Goal: Task Accomplishment & Management: Use online tool/utility

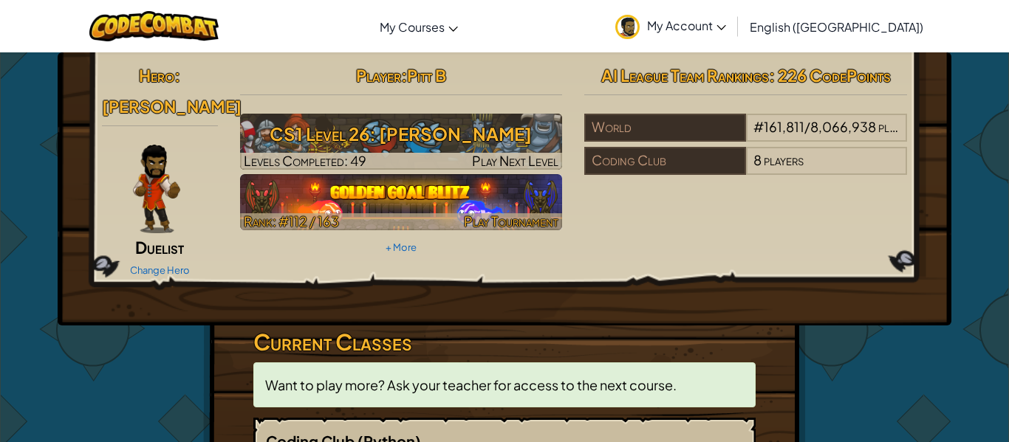
click at [426, 188] on img at bounding box center [401, 202] width 323 height 56
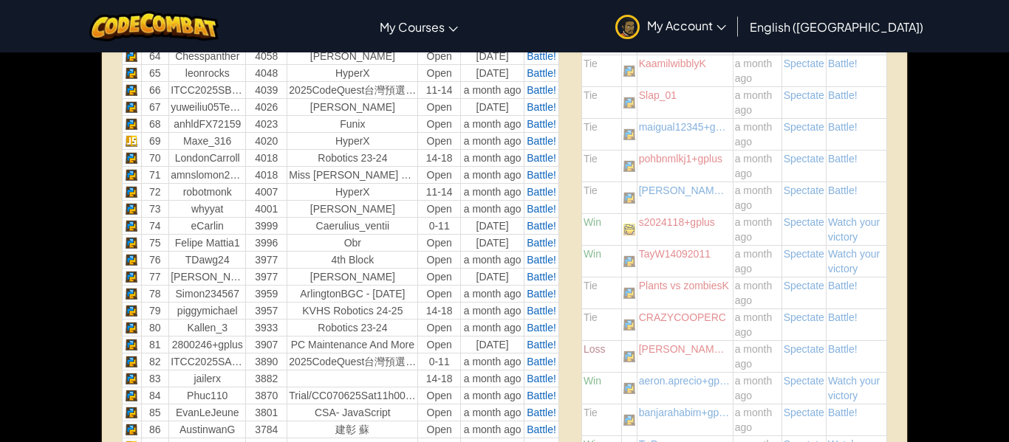
scroll to position [1602, 0]
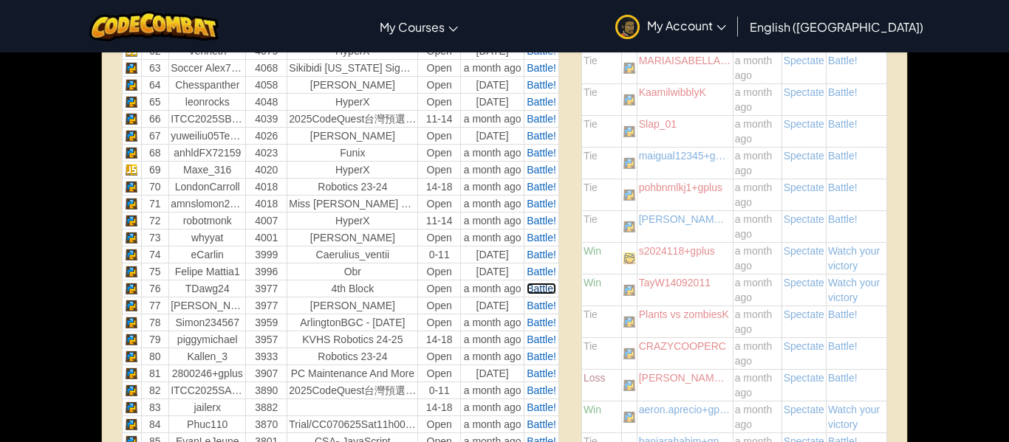
click at [540, 289] on span "Battle!" at bounding box center [541, 289] width 30 height 12
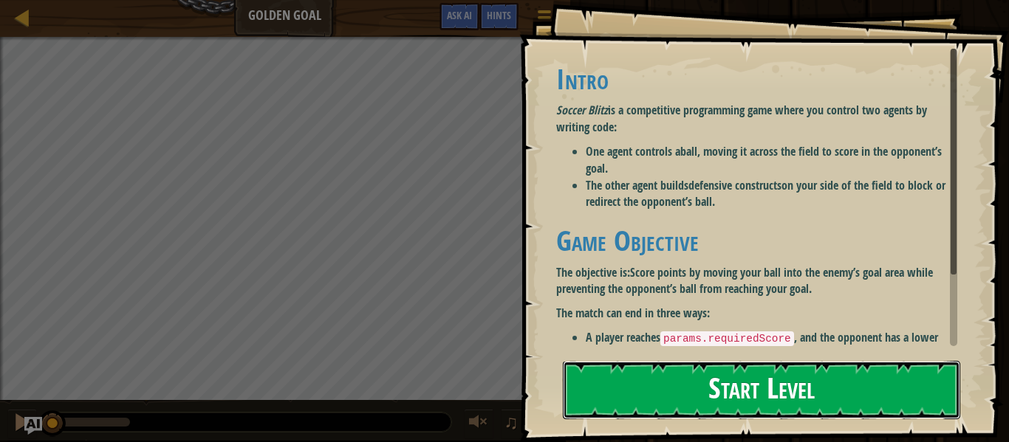
click at [732, 367] on button "Start Level" at bounding box center [761, 390] width 397 height 58
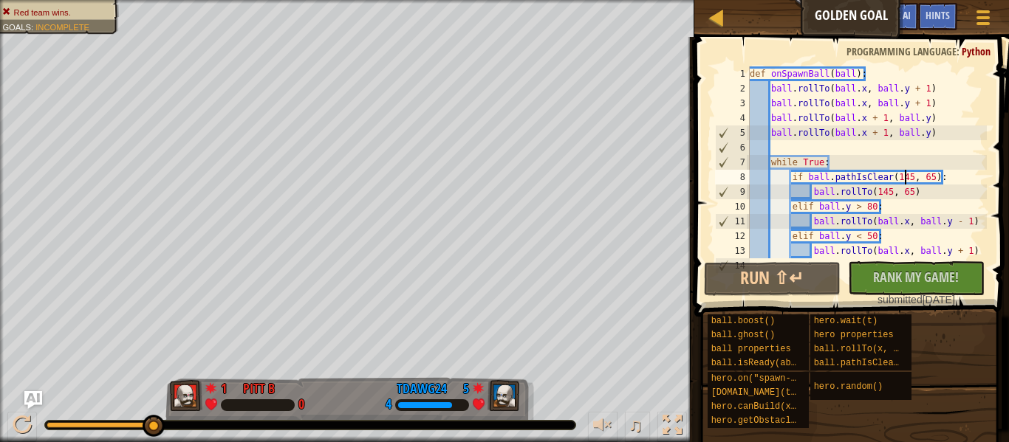
click at [902, 177] on div "def onSpawnBall ( ball ) : ball . rollTo ( ball . x , ball . y + 1 ) ball . rol…" at bounding box center [866, 176] width 240 height 221
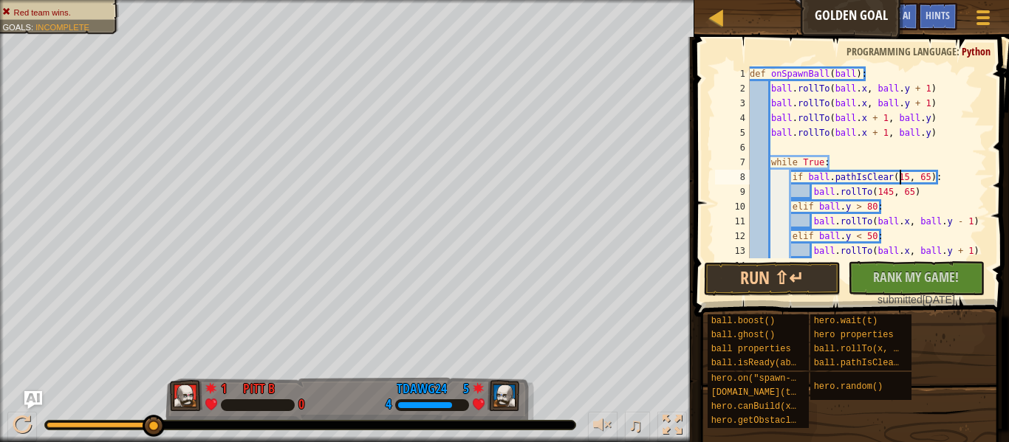
scroll to position [7, 22]
click at [924, 179] on div "def onSpawnBall ( ball ) : ball . rollTo ( ball . x , ball . y + 1 ) ball . rol…" at bounding box center [866, 176] width 240 height 221
click at [803, 274] on button "Run ⇧↵" at bounding box center [772, 279] width 137 height 34
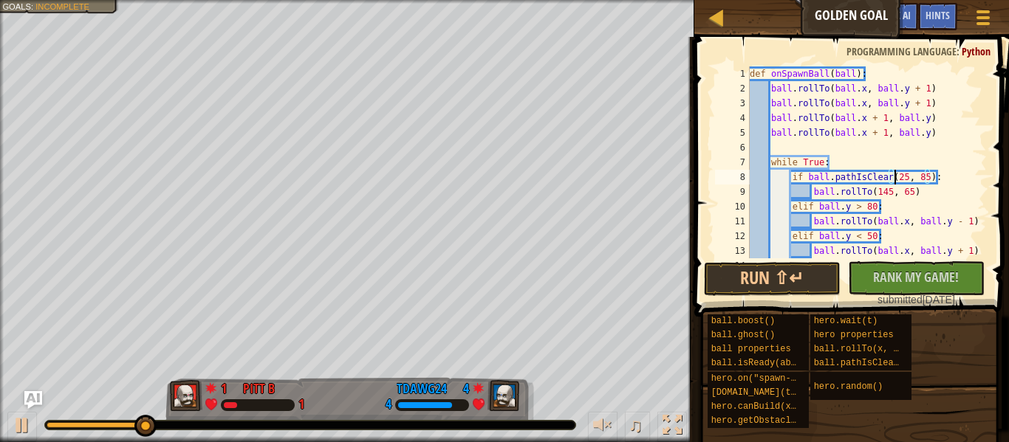
scroll to position [7, 21]
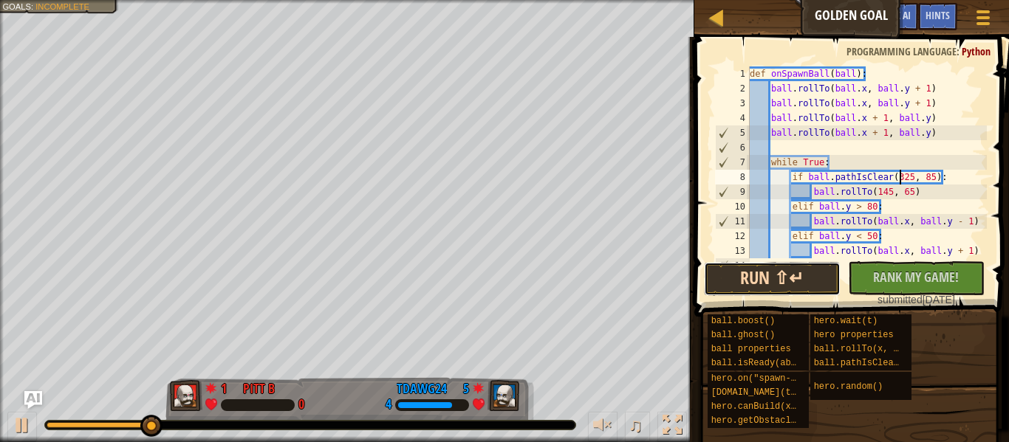
click at [828, 282] on button "Run ⇧↵" at bounding box center [772, 279] width 137 height 34
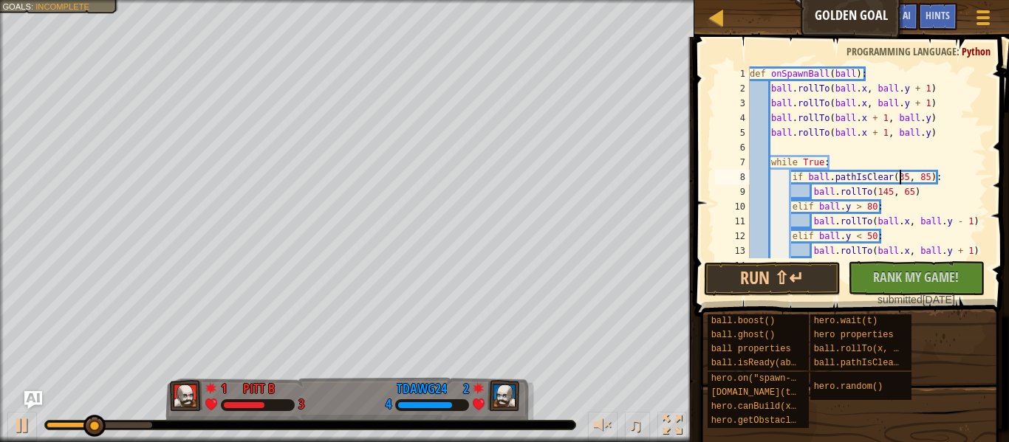
scroll to position [7, 22]
type textarea "if ball.pathIsClear(315, 85):"
click at [774, 278] on button "Run ⇧↵" at bounding box center [772, 279] width 137 height 34
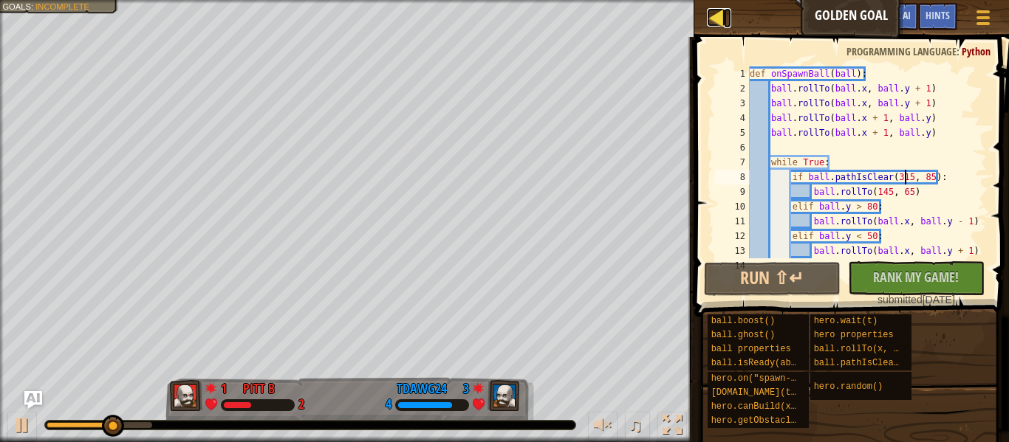
click at [714, 8] on div at bounding box center [716, 17] width 18 height 18
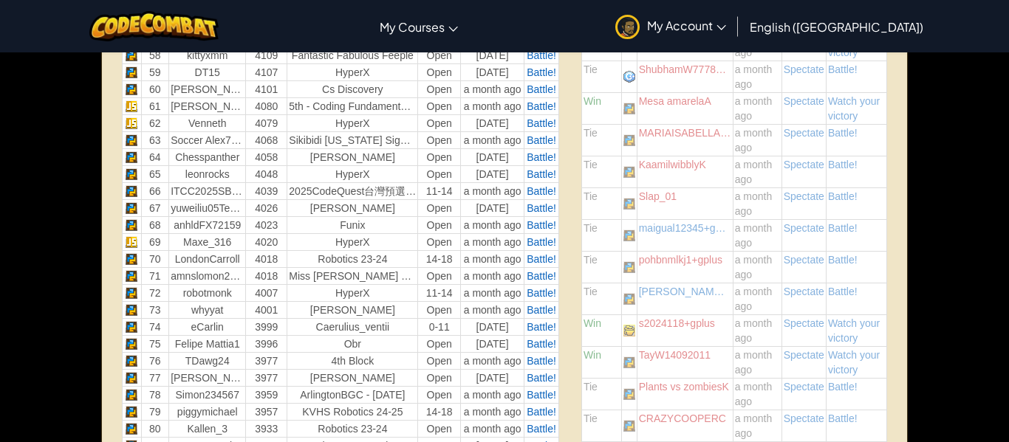
scroll to position [1539, 0]
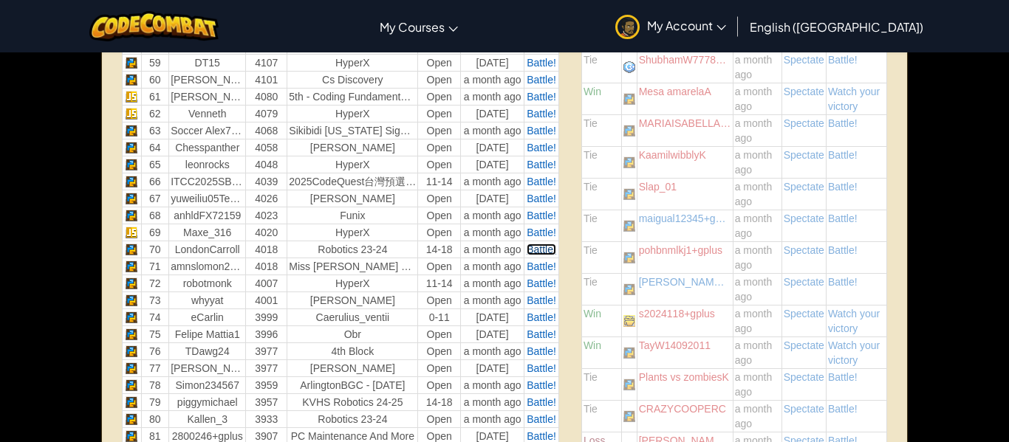
click at [546, 249] on span "Battle!" at bounding box center [541, 250] width 30 height 12
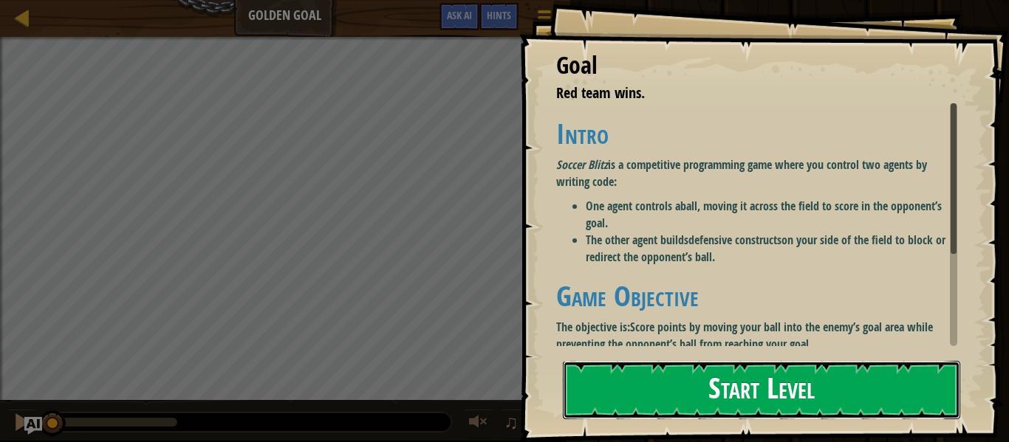
click at [718, 416] on button "Start Level" at bounding box center [761, 390] width 397 height 58
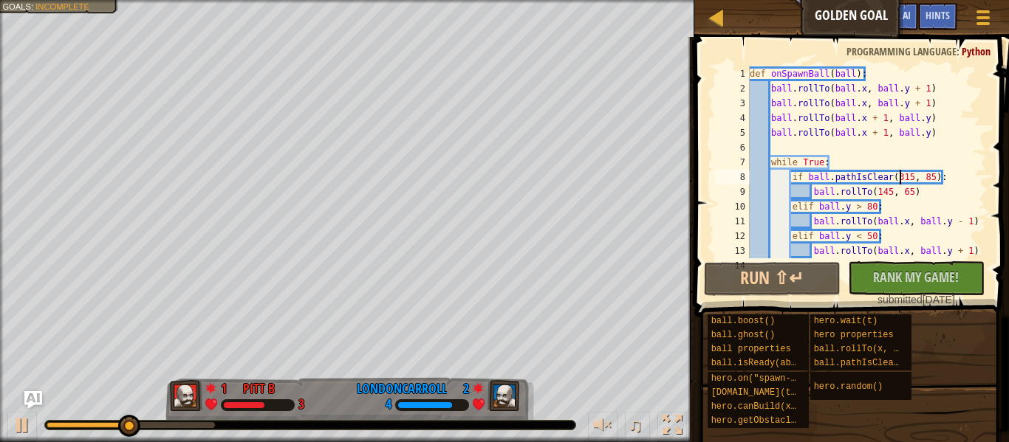
click at [898, 179] on div "def onSpawnBall ( ball ) : ball . rollTo ( ball . x , ball . y + 1 ) ball . rol…" at bounding box center [866, 176] width 240 height 221
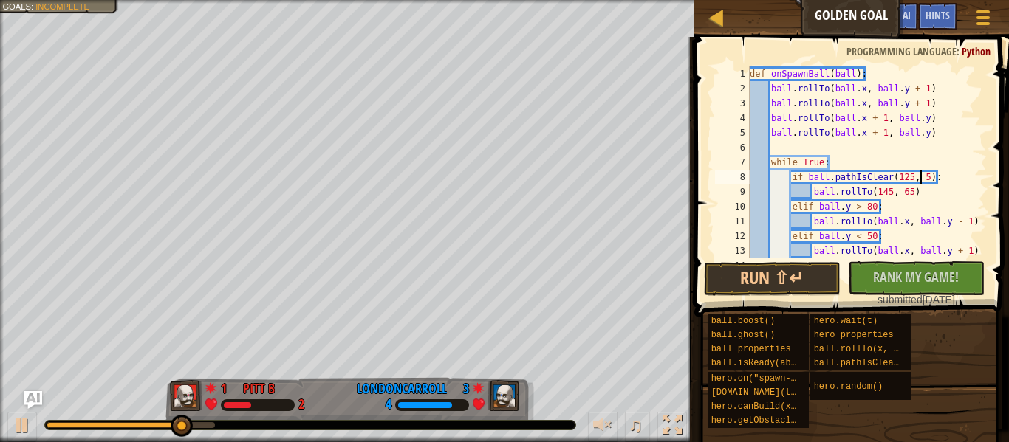
scroll to position [7, 25]
type textarea "if ball.pathIsClear(125, 75):"
click at [796, 282] on button "Run ⇧↵" at bounding box center [772, 279] width 137 height 34
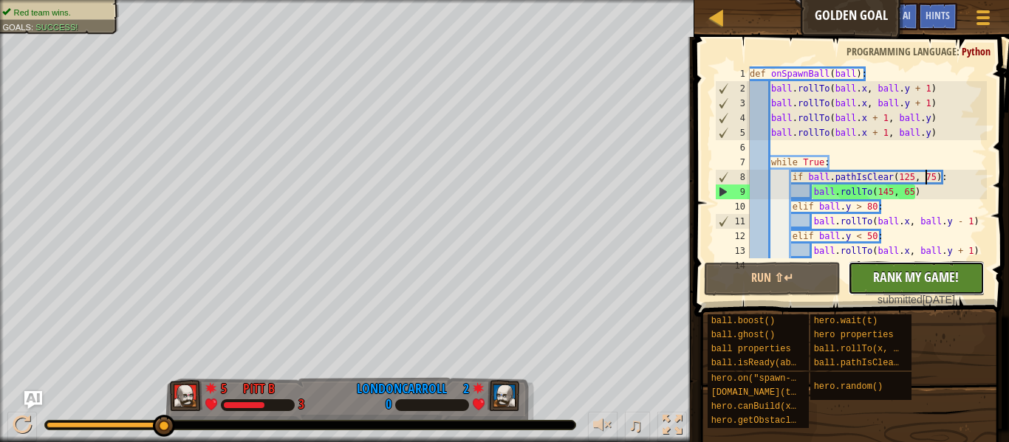
click at [898, 280] on span "Rank My Game!" at bounding box center [916, 277] width 86 height 18
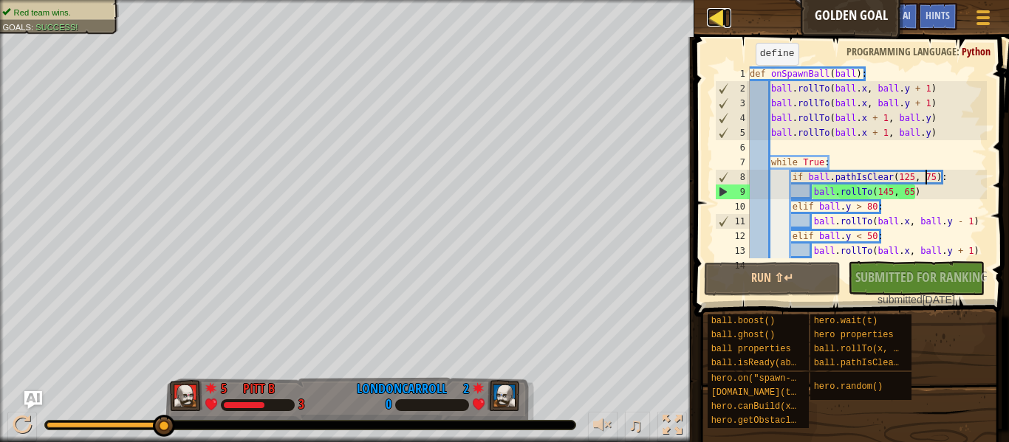
click at [721, 23] on div at bounding box center [716, 17] width 18 height 18
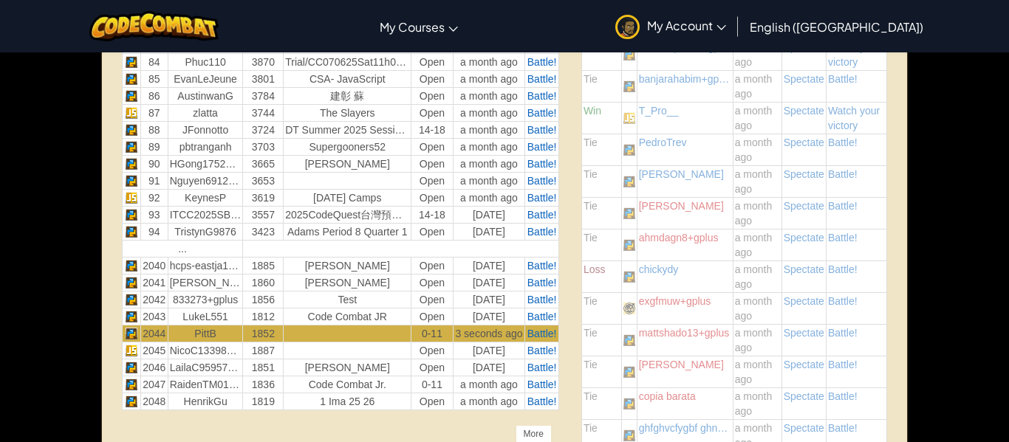
scroll to position [1965, 0]
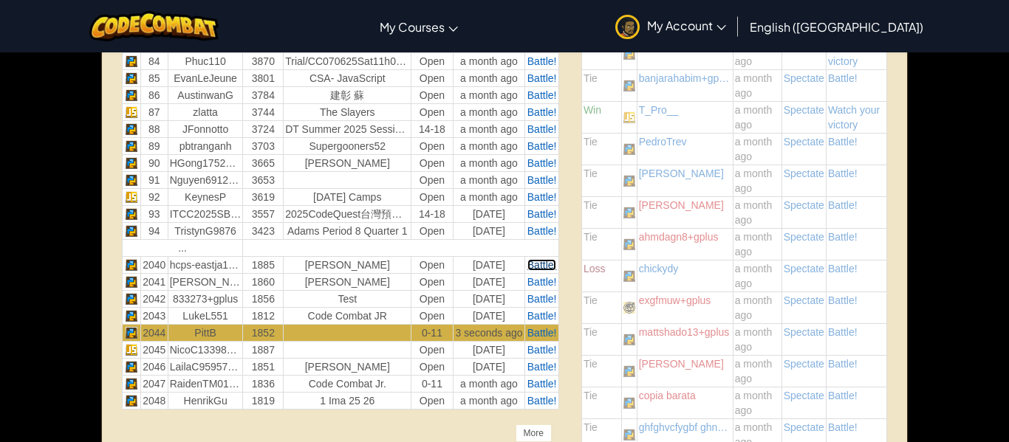
click at [543, 267] on span "Battle!" at bounding box center [542, 265] width 30 height 12
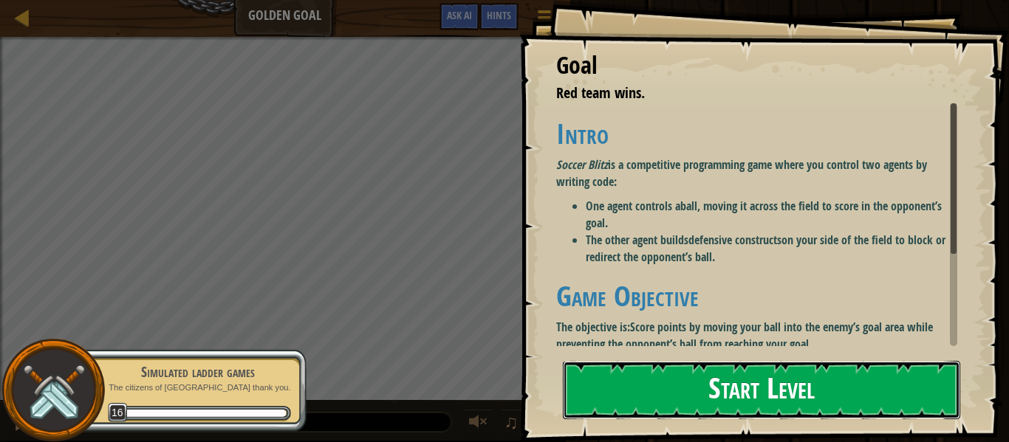
click at [687, 382] on button "Start Level" at bounding box center [761, 390] width 397 height 58
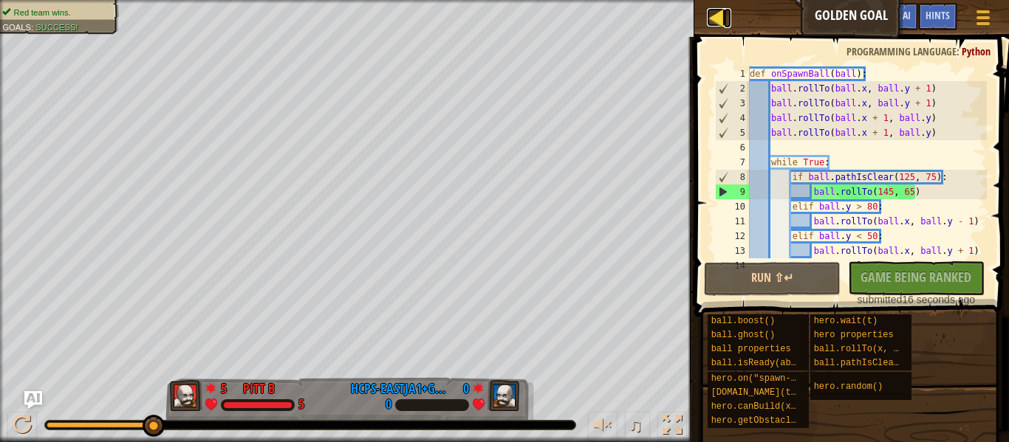
click at [715, 25] on div at bounding box center [716, 17] width 18 height 18
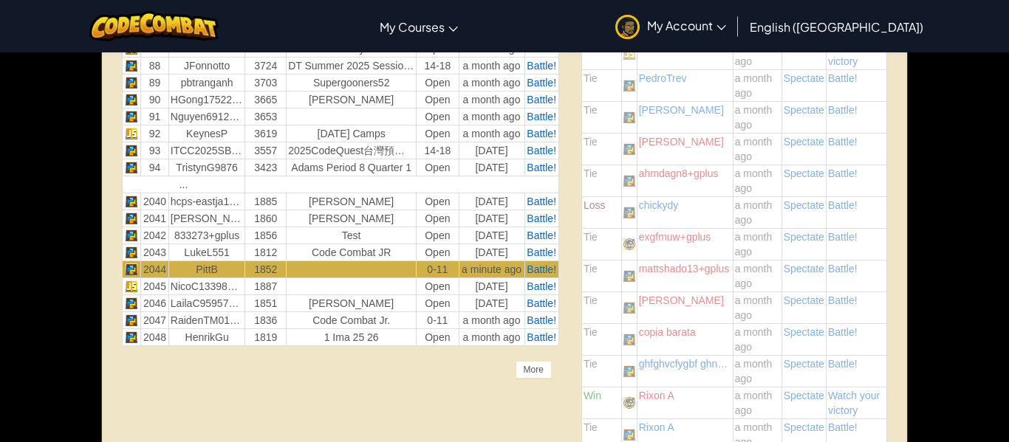
scroll to position [2023, 0]
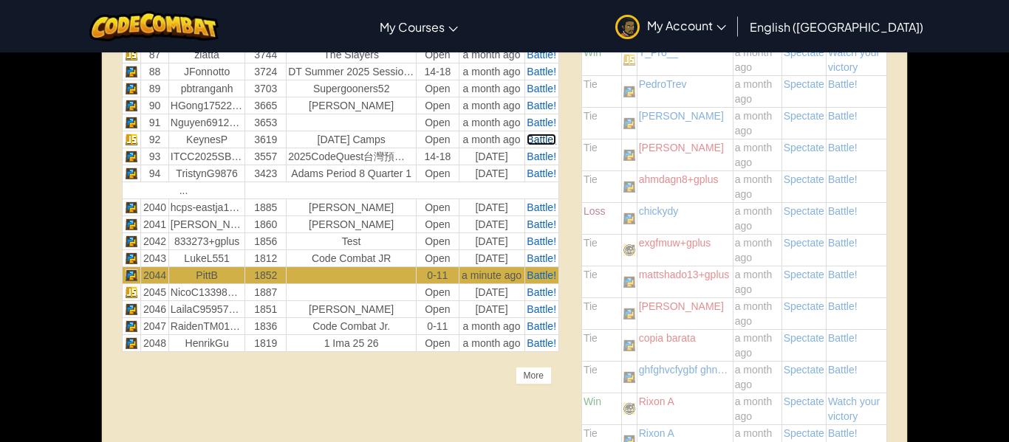
click at [540, 140] on span "Battle!" at bounding box center [541, 140] width 30 height 12
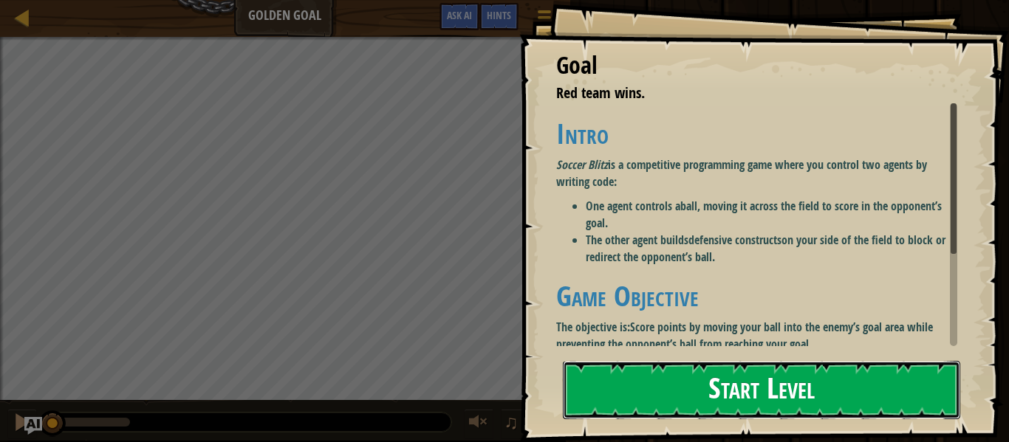
click at [756, 396] on button "Start Level" at bounding box center [761, 390] width 397 height 58
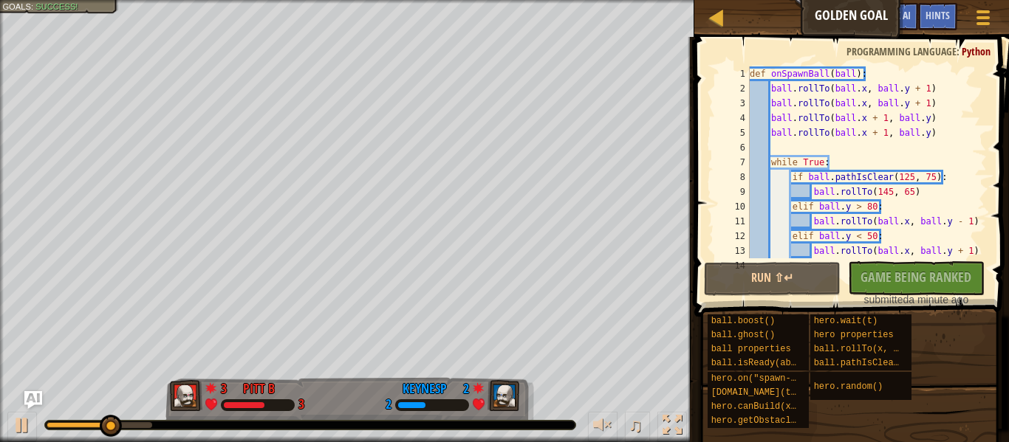
click at [927, 278] on div "No New Code to Rank Rank My Game! Submitting... Submitted for Ranking Failed to…" at bounding box center [908, 284] width 137 height 46
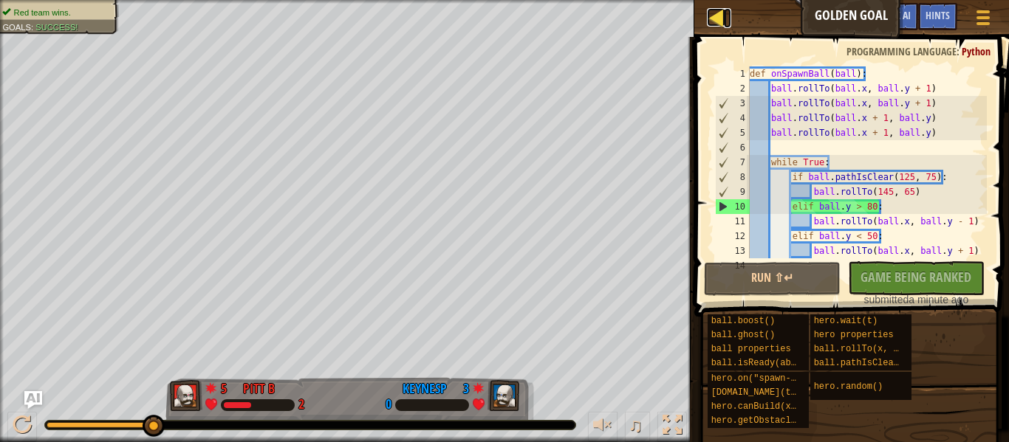
click at [721, 24] on div at bounding box center [716, 17] width 18 height 18
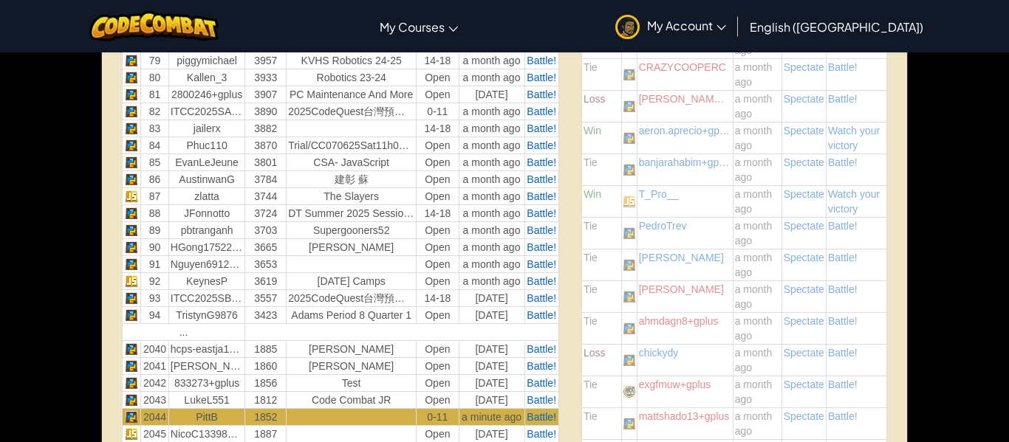
scroll to position [1876, 0]
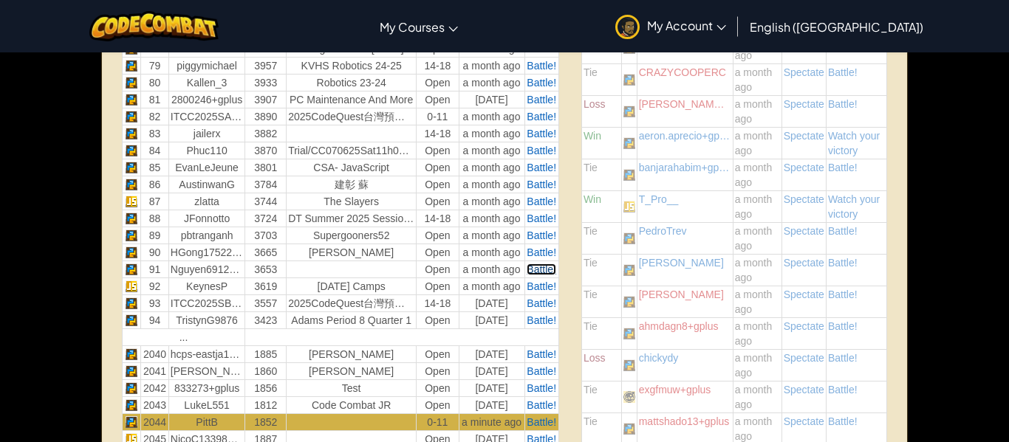
click at [535, 274] on span "Battle!" at bounding box center [541, 270] width 30 height 12
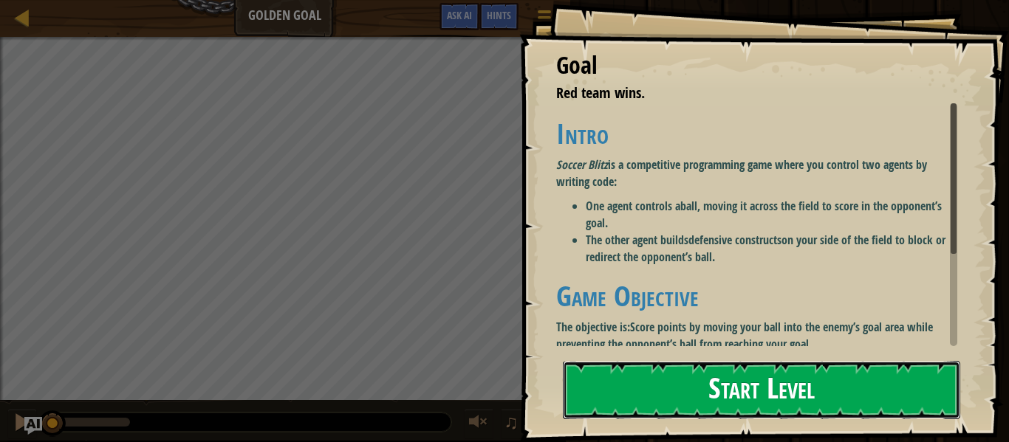
click at [666, 410] on button "Start Level" at bounding box center [761, 390] width 397 height 58
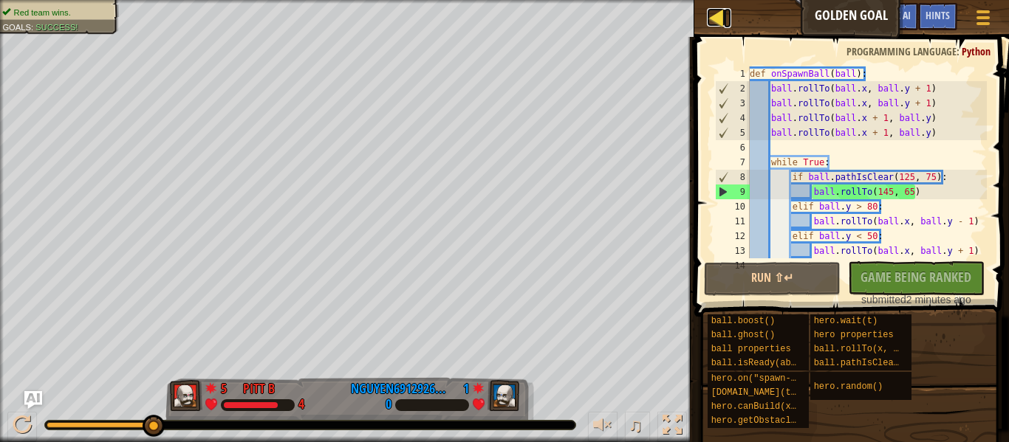
click at [711, 19] on div at bounding box center [716, 17] width 18 height 18
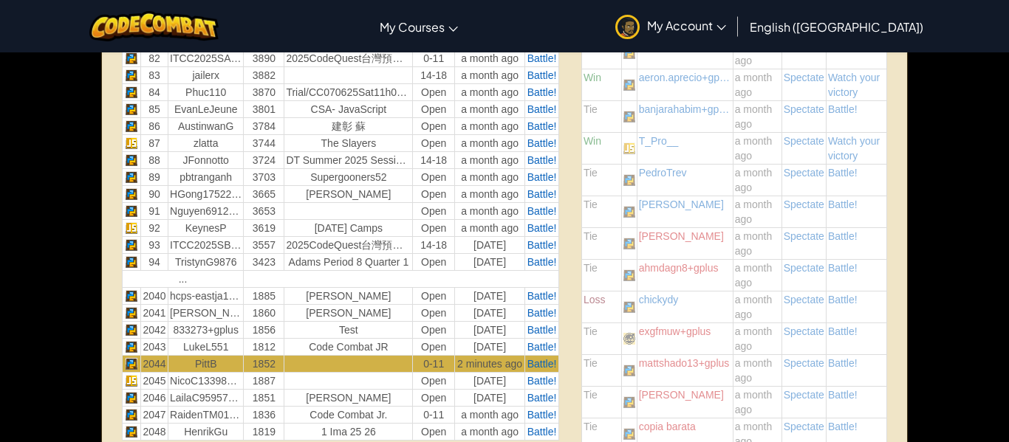
scroll to position [1931, 0]
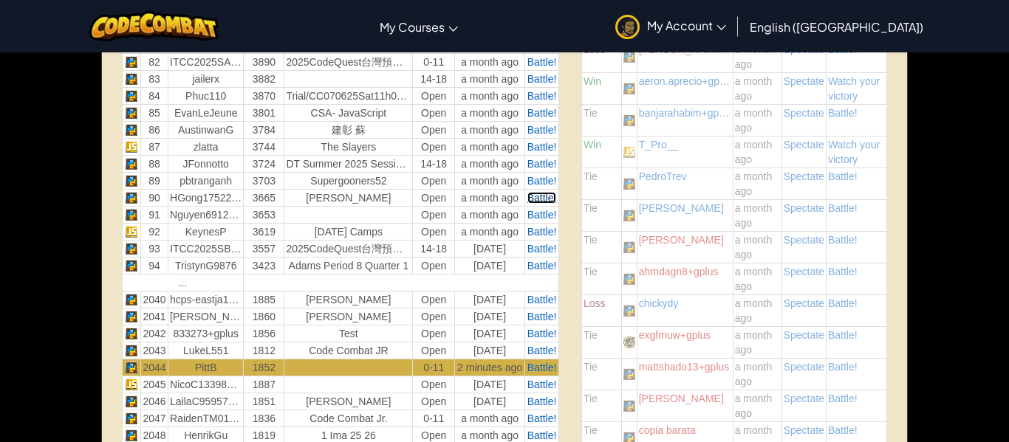
click at [534, 193] on span "Battle!" at bounding box center [542, 198] width 30 height 12
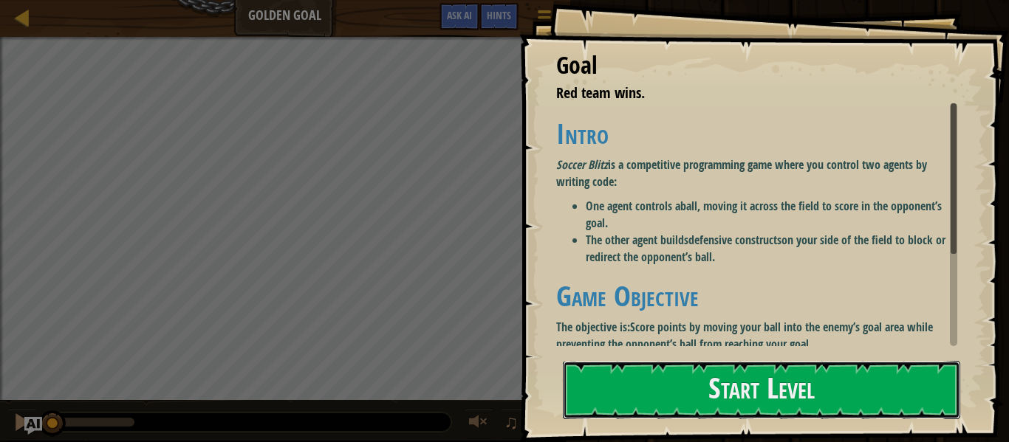
click at [831, 380] on button "Start Level" at bounding box center [761, 390] width 397 height 58
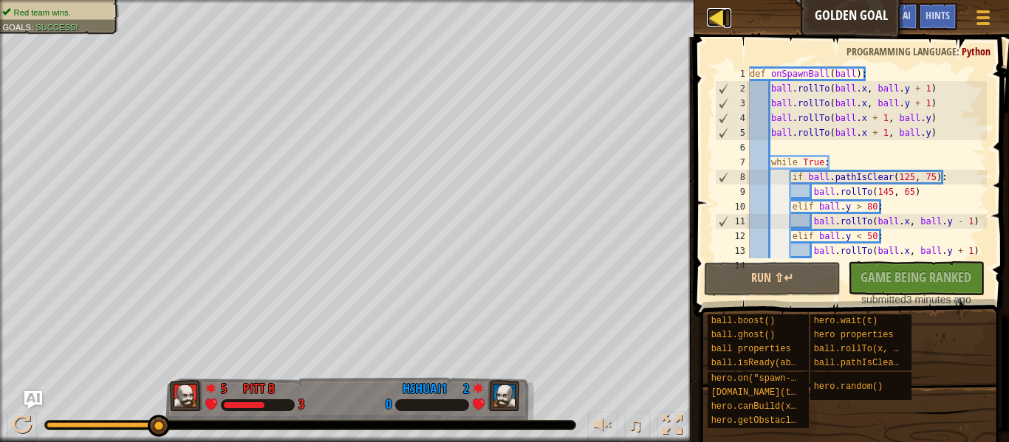
click at [712, 22] on div at bounding box center [716, 17] width 18 height 18
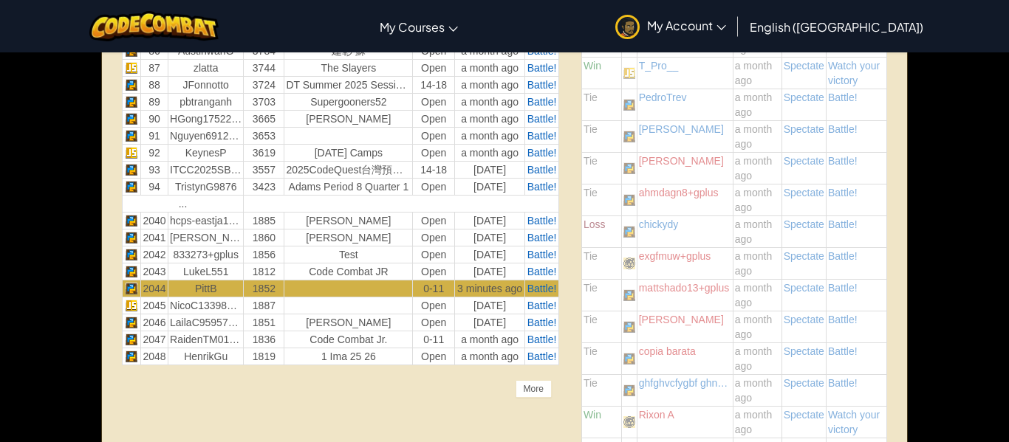
scroll to position [2013, 0]
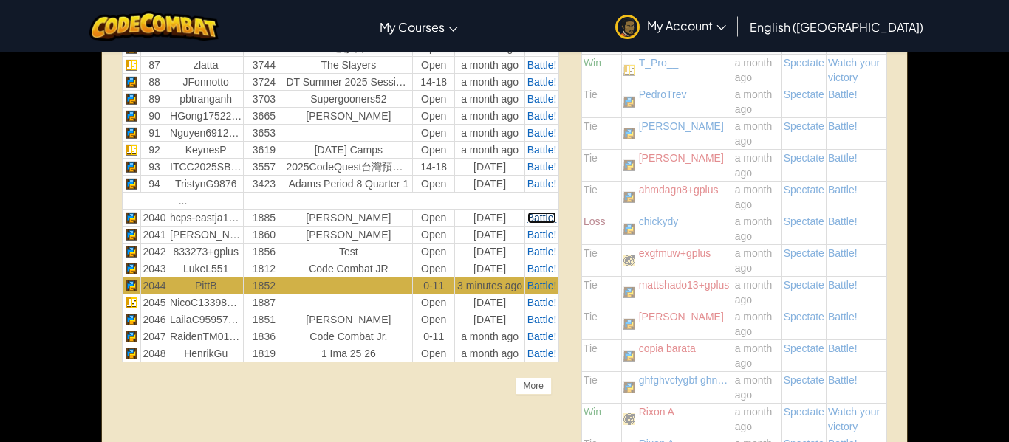
click at [548, 219] on span "Battle!" at bounding box center [542, 218] width 30 height 12
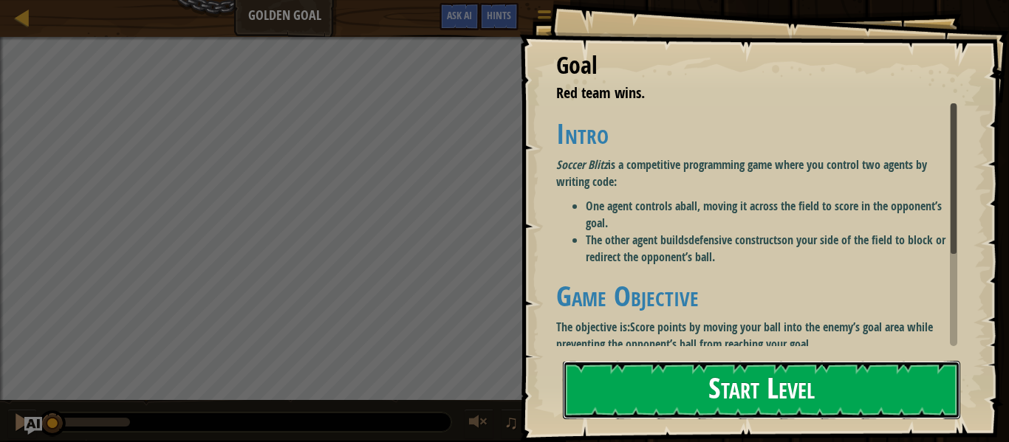
click at [626, 365] on button "Start Level" at bounding box center [761, 390] width 397 height 58
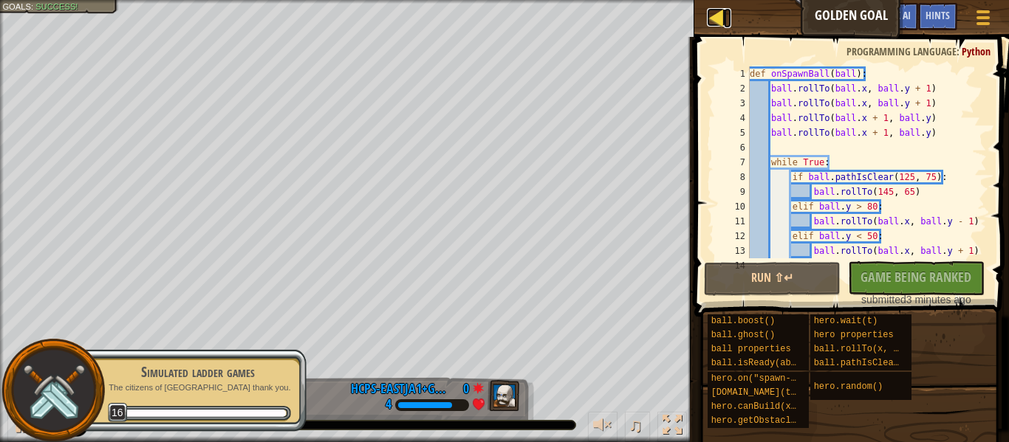
click at [727, 14] on link "Ladder" at bounding box center [727, 18] width 7 height 20
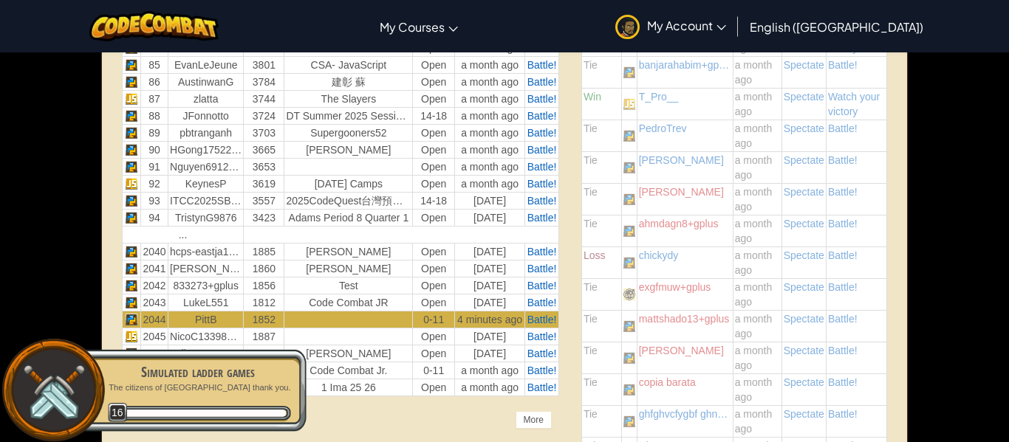
scroll to position [1979, 0]
click at [535, 273] on span "Battle!" at bounding box center [542, 268] width 30 height 12
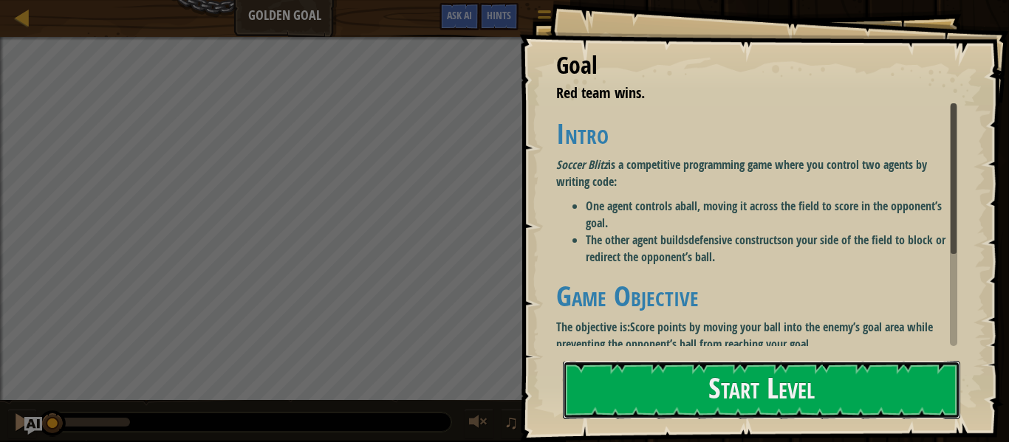
click at [805, 388] on button "Start Level" at bounding box center [761, 390] width 397 height 58
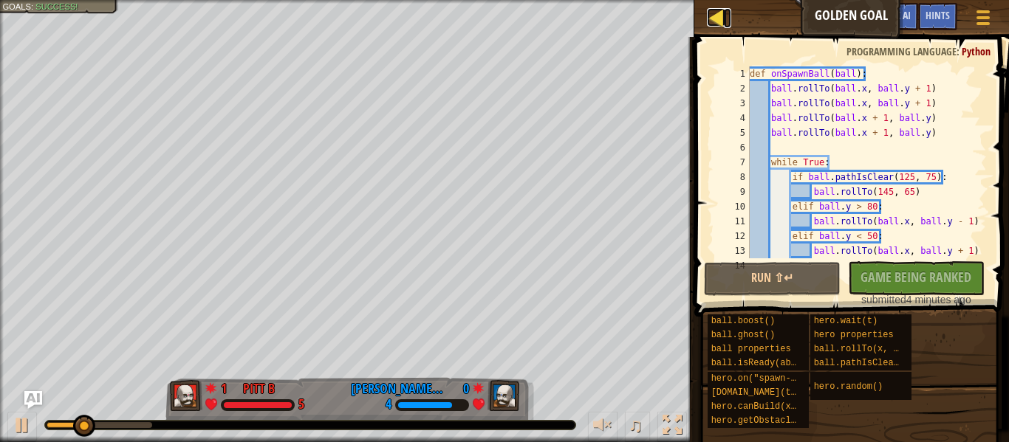
click at [718, 20] on div at bounding box center [716, 17] width 18 height 18
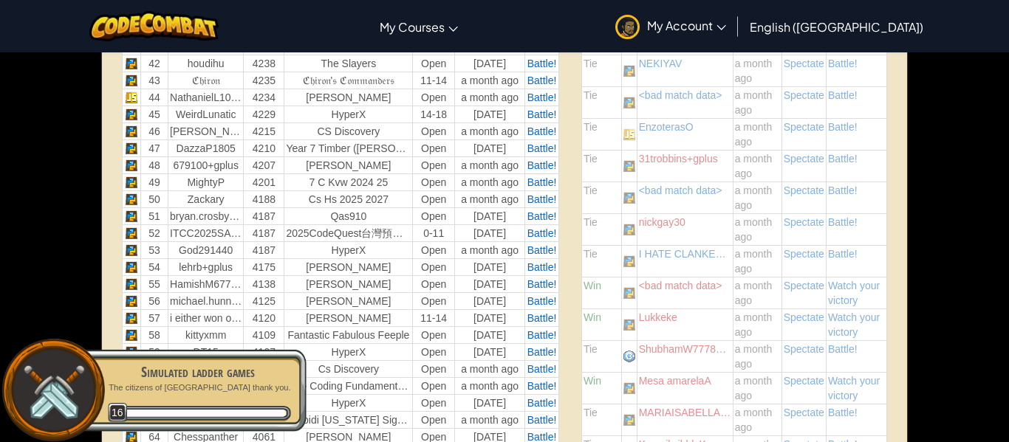
scroll to position [1299, 0]
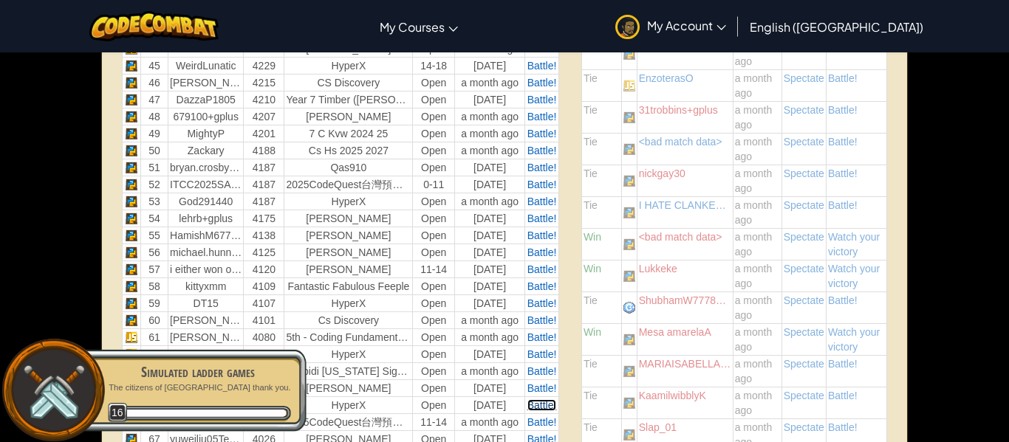
click at [544, 405] on span "Battle!" at bounding box center [542, 405] width 30 height 12
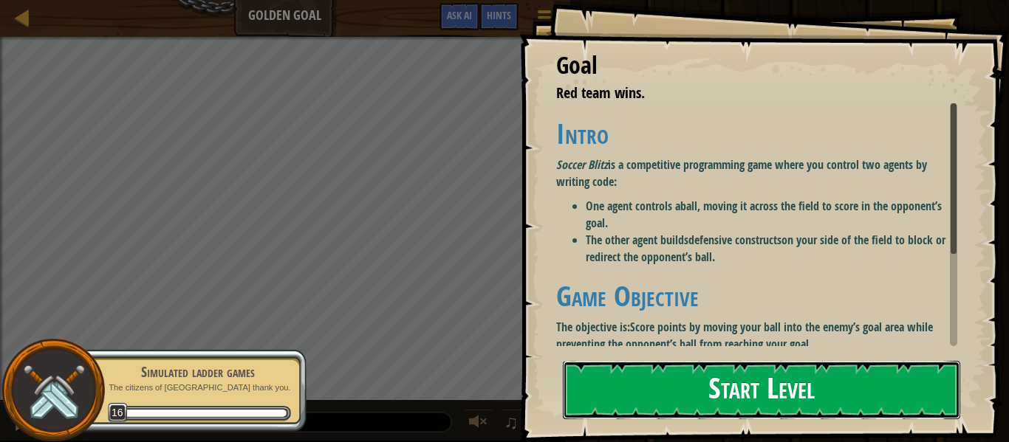
click at [759, 408] on button "Start Level" at bounding box center [761, 390] width 397 height 58
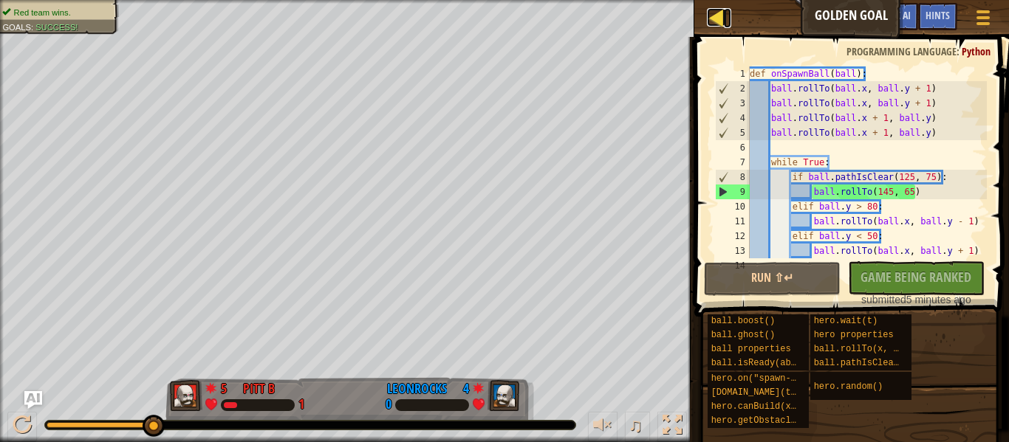
click at [718, 20] on div at bounding box center [716, 17] width 18 height 18
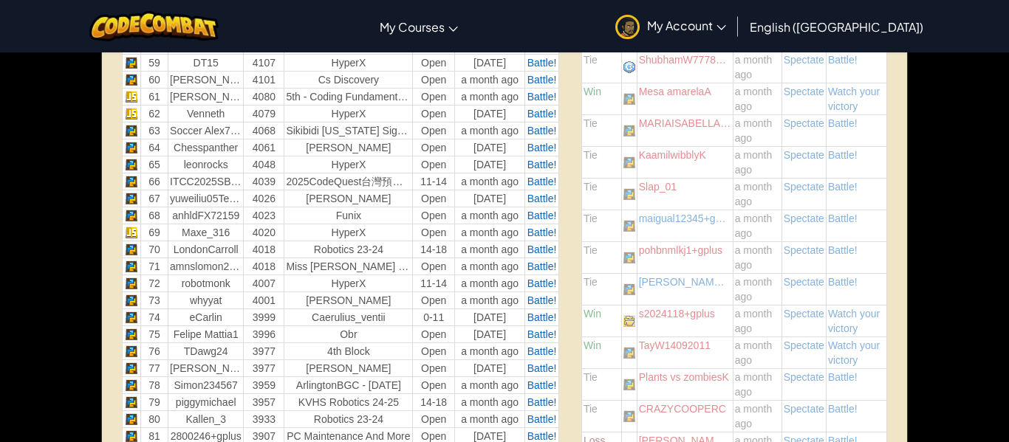
scroll to position [1542, 0]
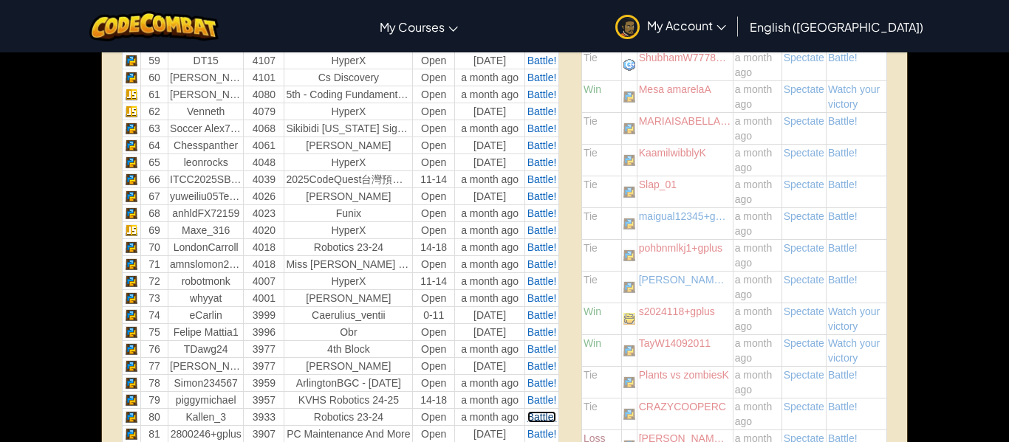
click at [539, 422] on span "Battle!" at bounding box center [542, 417] width 30 height 12
